Goal: Information Seeking & Learning: Learn about a topic

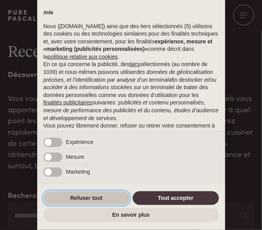
click at [104, 198] on button "Refuser tout" at bounding box center [86, 198] width 86 height 14
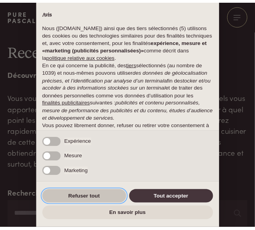
scroll to position [63, 0]
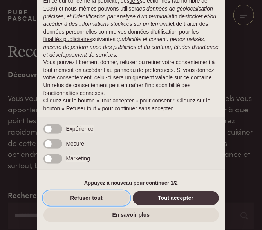
click at [104, 198] on button "Refuser tout" at bounding box center [86, 198] width 86 height 14
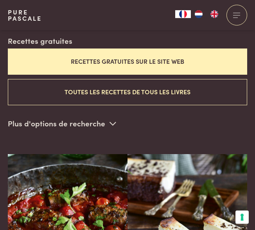
scroll to position [207, 0]
click at [144, 58] on button "Recettes gratuites sur le site web" at bounding box center [127, 62] width 239 height 26
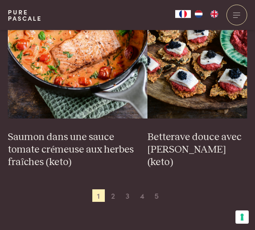
scroll to position [1497, 0]
click at [114, 189] on span "2" at bounding box center [113, 195] width 13 height 13
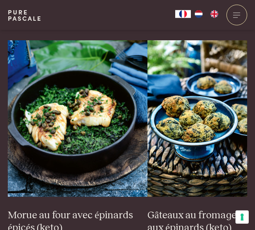
scroll to position [1490, 0]
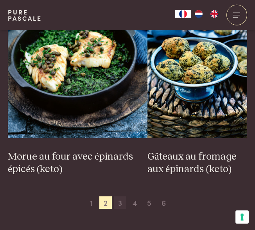
click at [119, 207] on span "3" at bounding box center [120, 202] width 13 height 13
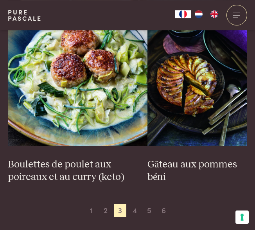
scroll to position [1521, 0]
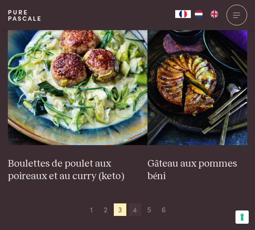
click at [136, 209] on span "4" at bounding box center [135, 209] width 13 height 13
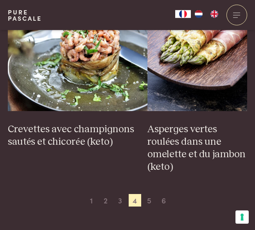
scroll to position [1496, 0]
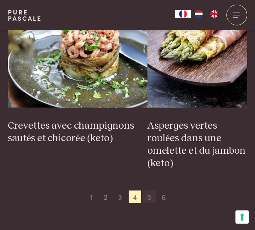
click at [148, 197] on span "5" at bounding box center [149, 197] width 13 height 13
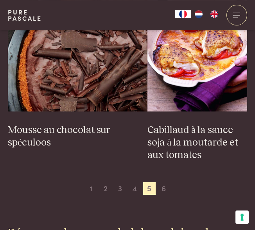
scroll to position [1507, 0]
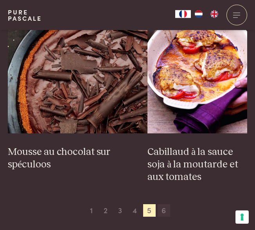
click at [166, 210] on span "6" at bounding box center [164, 210] width 13 height 13
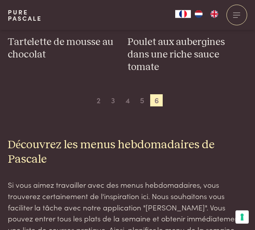
scroll to position [495, 0]
